Goal: Information Seeking & Learning: Check status

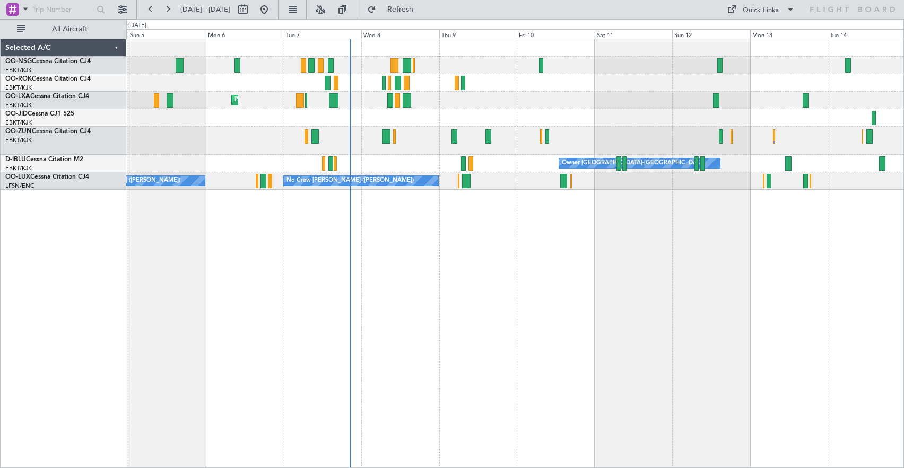
click at [423, 7] on span "Refresh" at bounding box center [400, 9] width 45 height 7
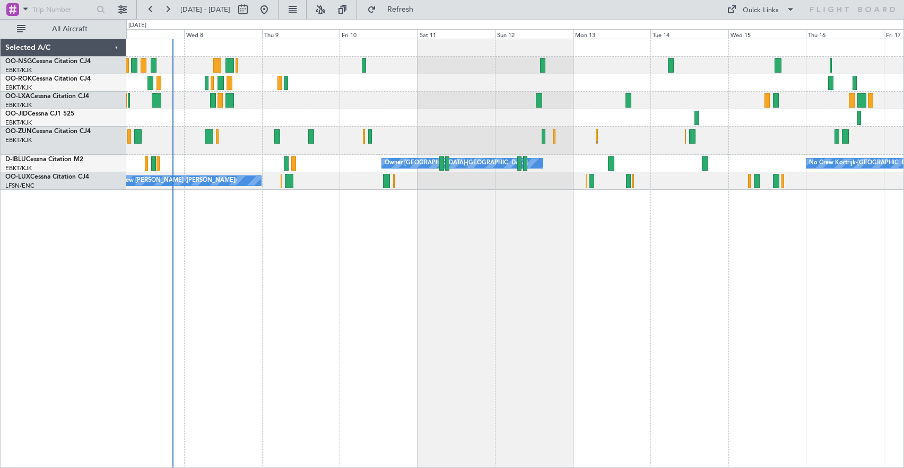
click at [590, 89] on div at bounding box center [514, 83] width 777 height 18
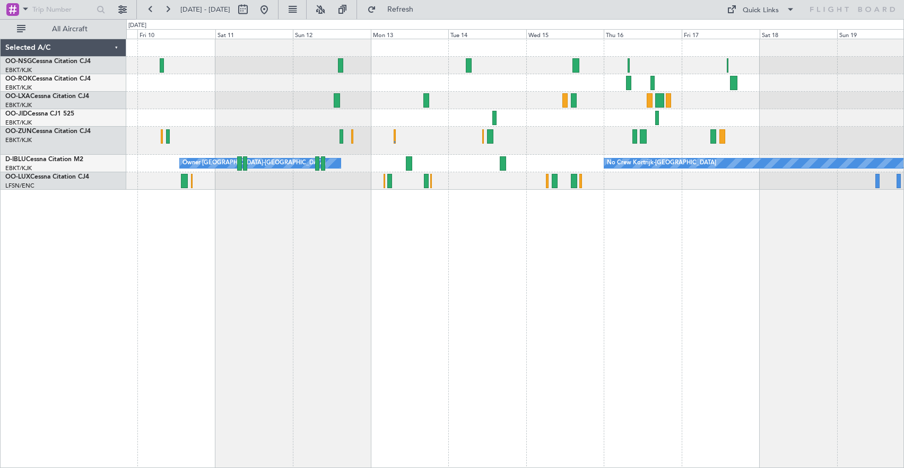
click at [433, 81] on div at bounding box center [514, 83] width 777 height 18
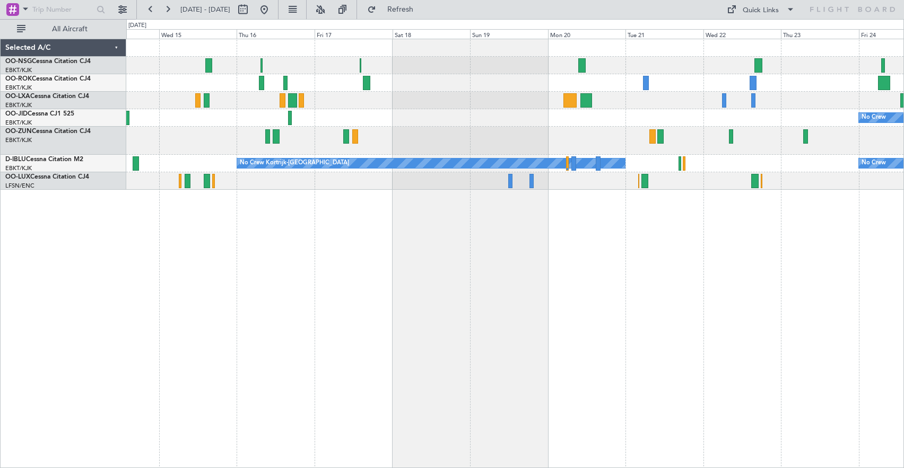
click at [379, 108] on div "No Crew No Crew Kortrijk-[GEOGRAPHIC_DATA] No Crew Owner [GEOGRAPHIC_DATA]-[GEO…" at bounding box center [514, 114] width 777 height 151
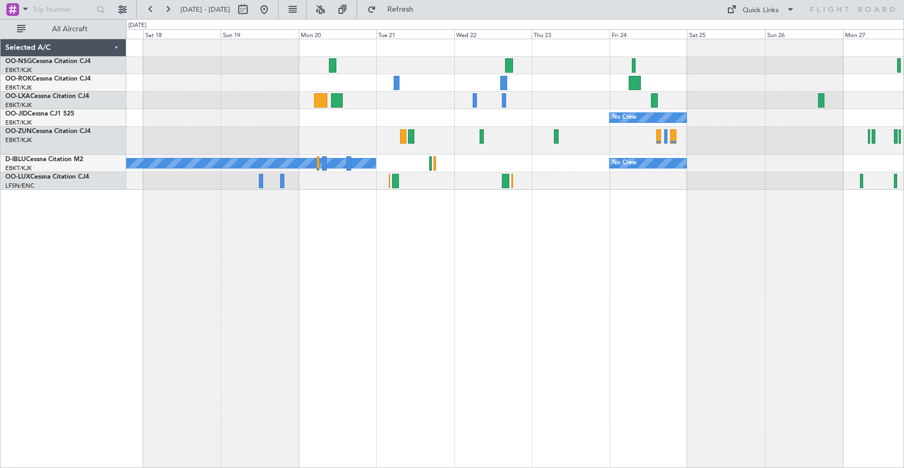
click at [241, 110] on div "No Crew" at bounding box center [514, 118] width 777 height 18
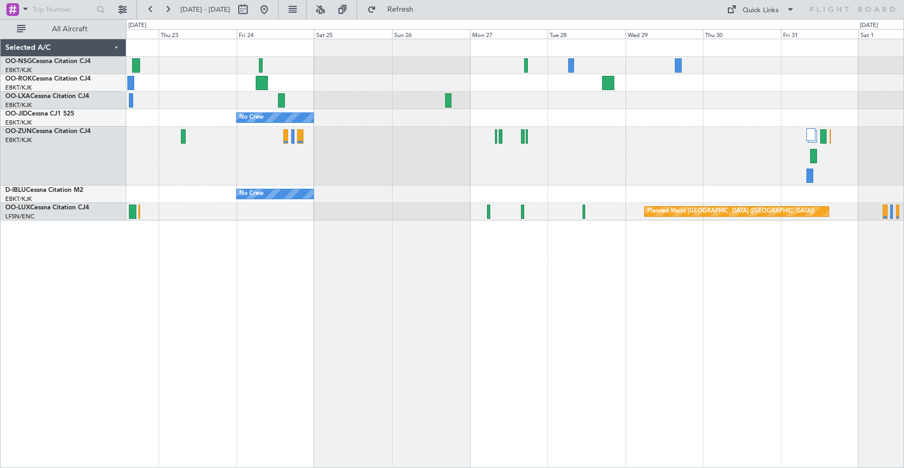
click at [444, 132] on div at bounding box center [514, 156] width 777 height 59
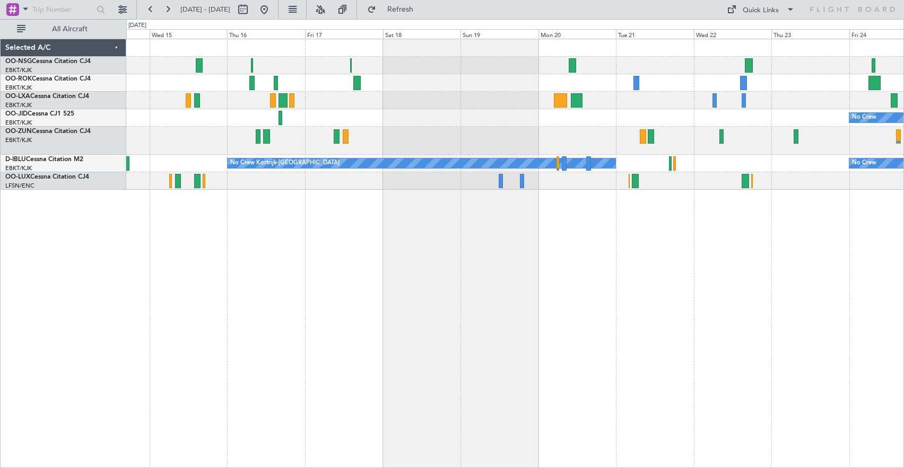
click at [804, 135] on div "No Crew No Crew No Crew Kortrijk-[GEOGRAPHIC_DATA] Owner [GEOGRAPHIC_DATA]-[GEO…" at bounding box center [514, 114] width 777 height 151
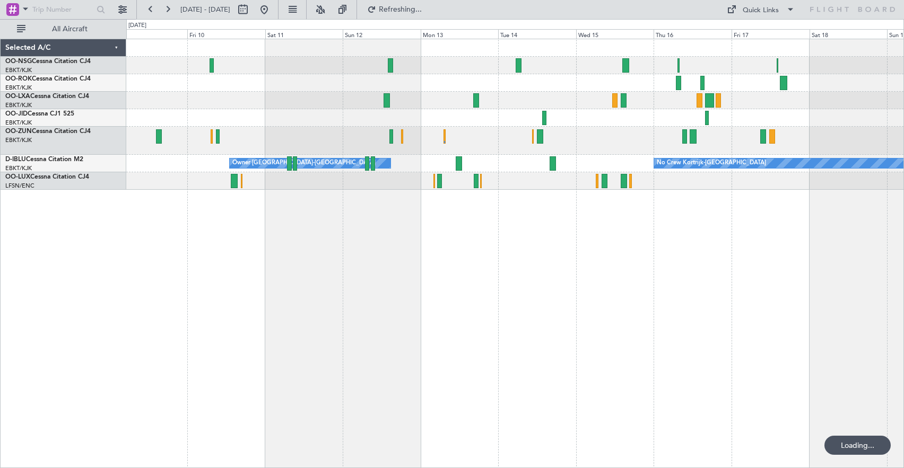
click at [739, 152] on div "No Crew Kortrijk-[GEOGRAPHIC_DATA] Owner [GEOGRAPHIC_DATA]-[GEOGRAPHIC_DATA]" at bounding box center [514, 114] width 777 height 151
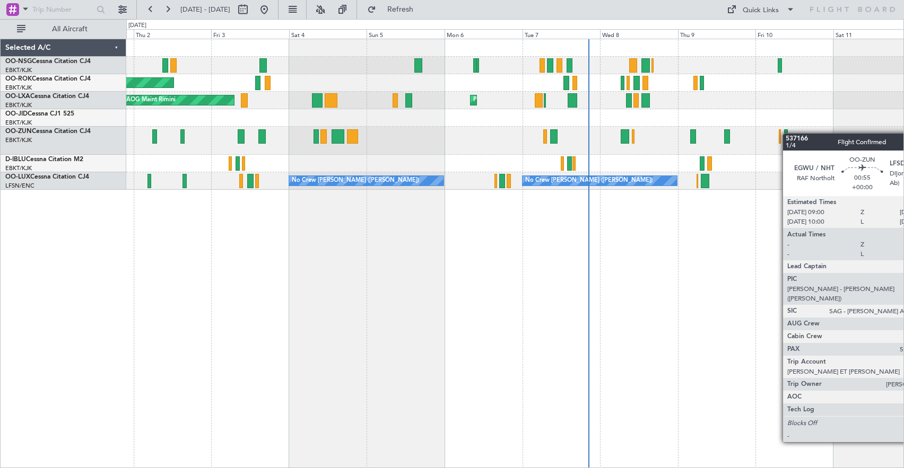
click at [790, 134] on div "AOG Maint Kortrijk-[GEOGRAPHIC_DATA] Planned Maint [GEOGRAPHIC_DATA]-[GEOGRAPHI…" at bounding box center [514, 114] width 777 height 151
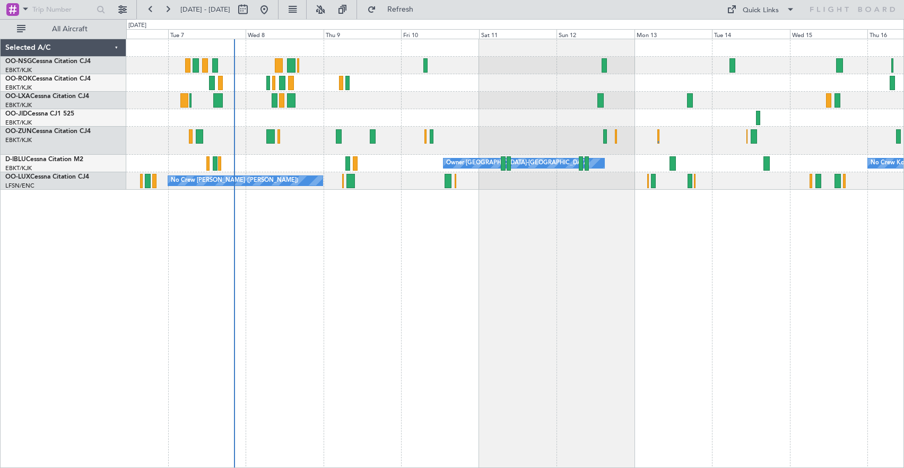
click at [413, 105] on div "Planned Maint Kortrijk-[GEOGRAPHIC_DATA]" at bounding box center [514, 101] width 777 height 18
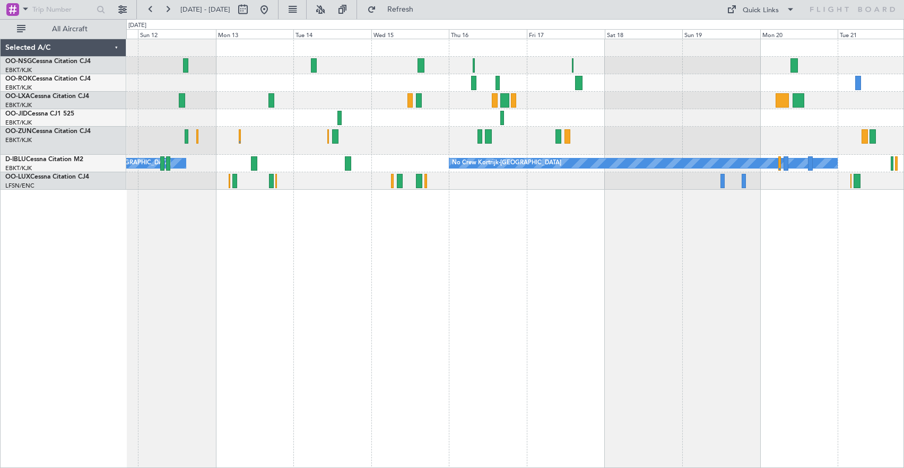
click at [369, 69] on div "No Crew Owner [GEOGRAPHIC_DATA]-[GEOGRAPHIC_DATA] No Crew Kortrijk-[GEOGRAPHIC_…" at bounding box center [514, 114] width 777 height 151
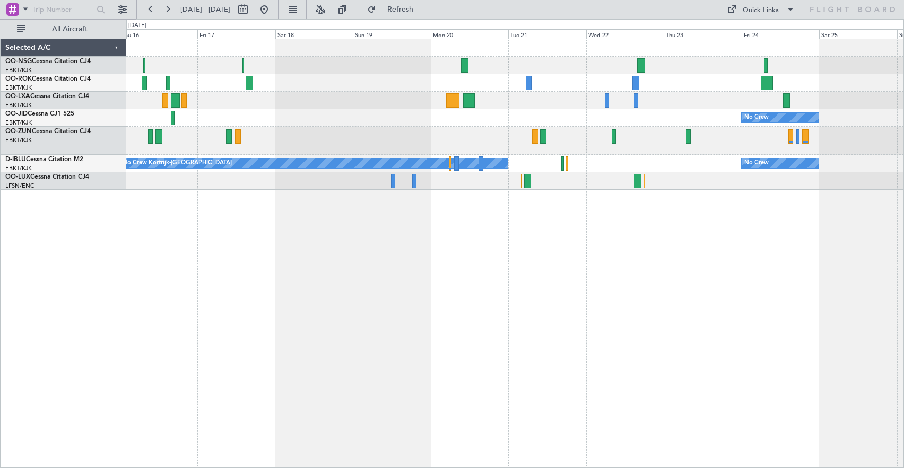
click at [512, 258] on div "No Crew No Crew Kortrijk-[GEOGRAPHIC_DATA] No Crew" at bounding box center [515, 254] width 778 height 430
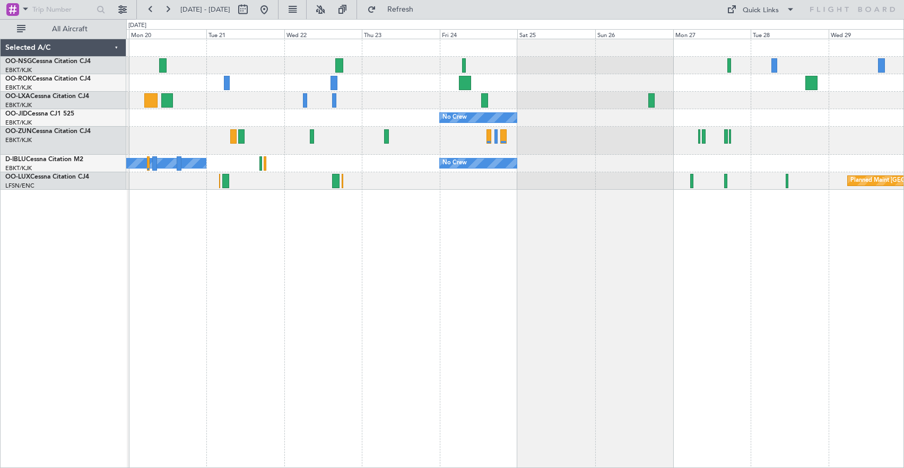
click at [503, 67] on div at bounding box center [514, 66] width 777 height 18
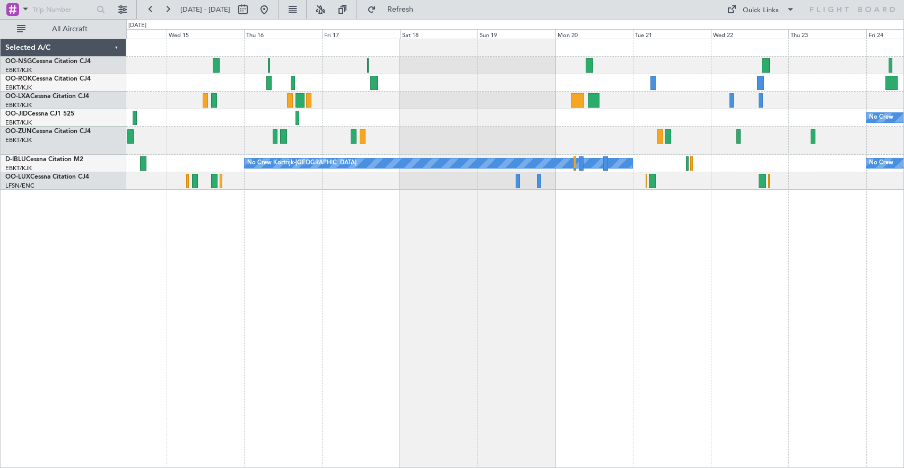
click at [650, 222] on div "No Crew No Crew No Crew Kortrijk-[GEOGRAPHIC_DATA] Owner [GEOGRAPHIC_DATA]-[GEO…" at bounding box center [515, 254] width 778 height 430
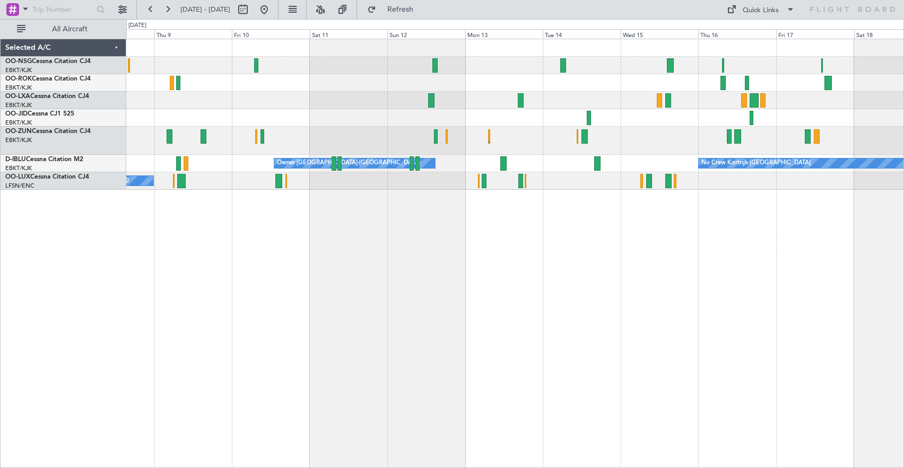
click at [632, 143] on div at bounding box center [514, 141] width 777 height 28
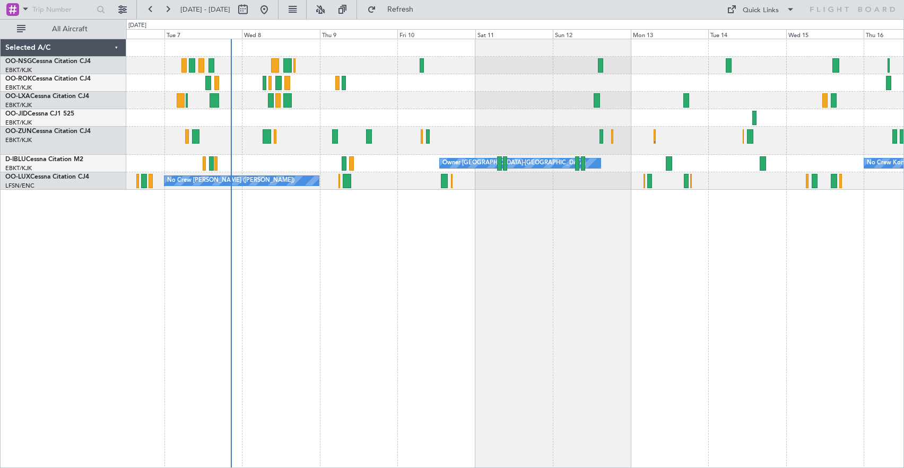
click at [549, 262] on div "Planned Maint Kortrijk-[GEOGRAPHIC_DATA] No Crew Kortrijk-[GEOGRAPHIC_DATA] Own…" at bounding box center [515, 254] width 778 height 430
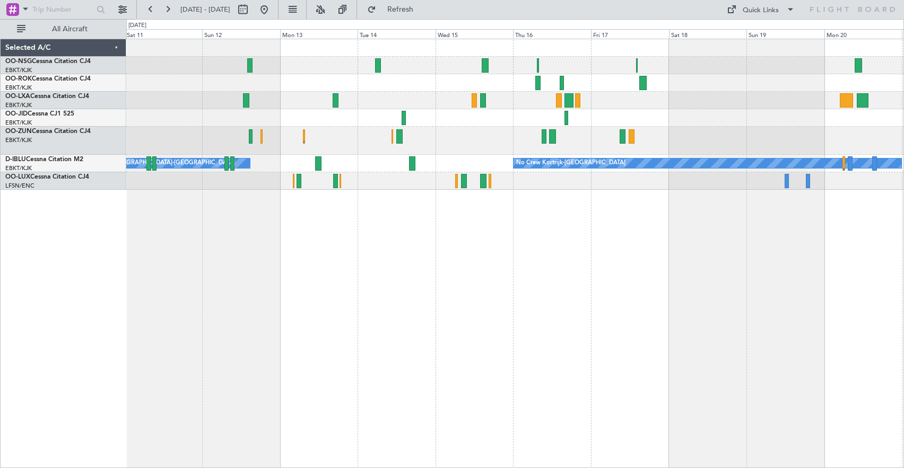
click at [189, 101] on div "No Crew Kortrijk-[GEOGRAPHIC_DATA] Owner [GEOGRAPHIC_DATA]-[GEOGRAPHIC_DATA] No…" at bounding box center [514, 114] width 777 height 151
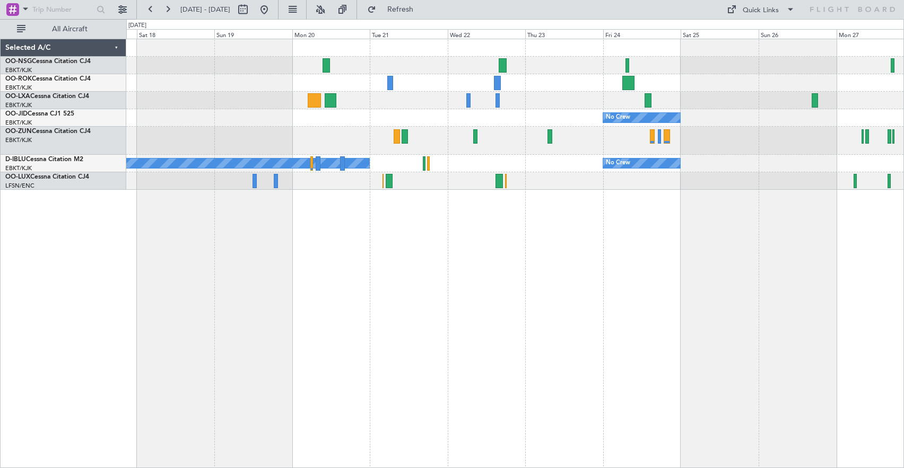
click at [494, 286] on div "No Crew No Crew Kortrijk-[GEOGRAPHIC_DATA] No Crew Planned Maint [GEOGRAPHIC_DA…" at bounding box center [515, 254] width 778 height 430
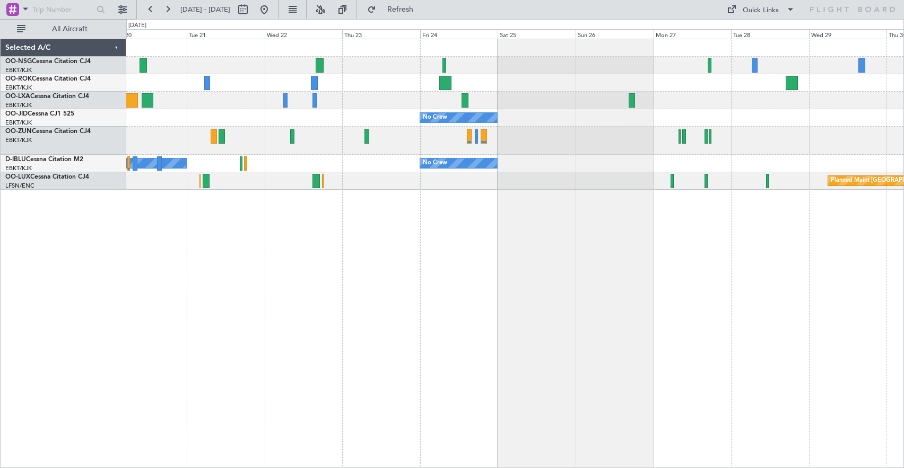
click at [363, 274] on div "No Crew No Crew No Crew Kortrijk-[GEOGRAPHIC_DATA] Planned Maint [GEOGRAPHIC_DA…" at bounding box center [515, 254] width 778 height 430
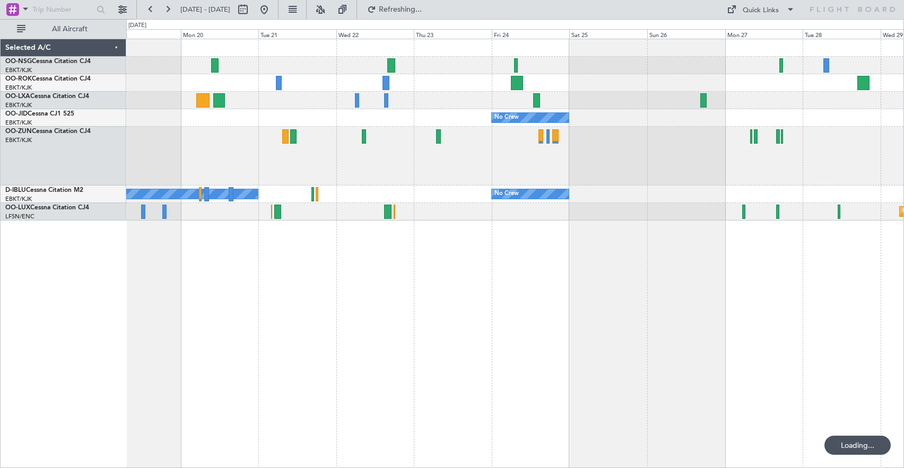
click at [564, 253] on div "No Crew No Crew No Crew Kortrijk-[GEOGRAPHIC_DATA] Planned Maint [GEOGRAPHIC_DA…" at bounding box center [515, 254] width 778 height 430
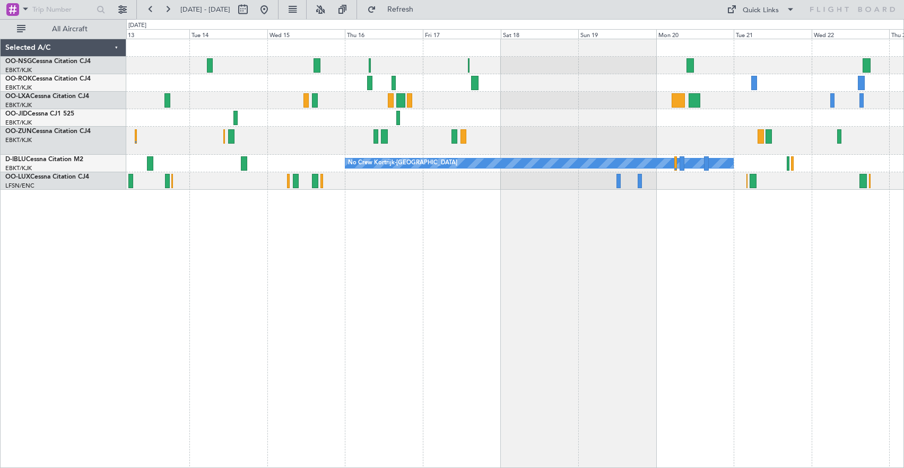
click at [710, 269] on div "No Crew No Crew Kortrijk-[GEOGRAPHIC_DATA] No Crew Owner [GEOGRAPHIC_DATA]-[GEO…" at bounding box center [515, 254] width 778 height 430
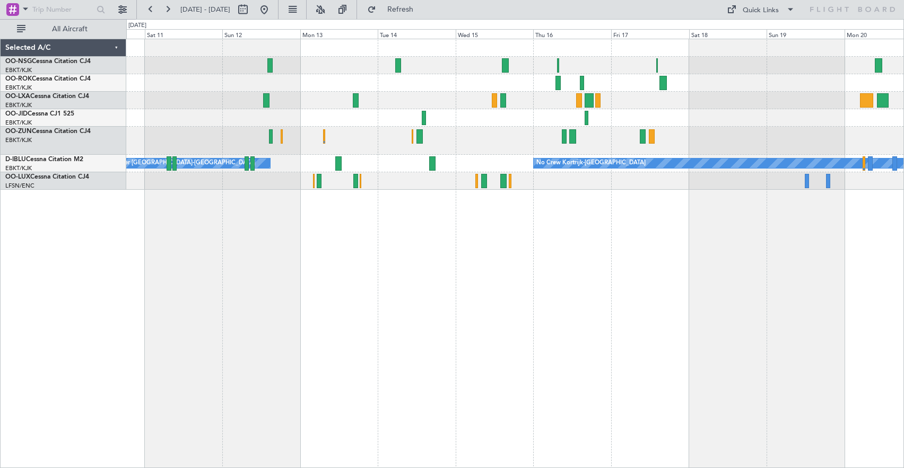
click at [646, 293] on div "No Crew Kortrijk-[GEOGRAPHIC_DATA] Owner [GEOGRAPHIC_DATA]-[GEOGRAPHIC_DATA] No…" at bounding box center [515, 254] width 778 height 430
click at [720, 277] on div "No Crew Kortrijk-[GEOGRAPHIC_DATA] Owner [GEOGRAPHIC_DATA]-[GEOGRAPHIC_DATA] No…" at bounding box center [515, 254] width 778 height 430
